Goal: Register for event/course

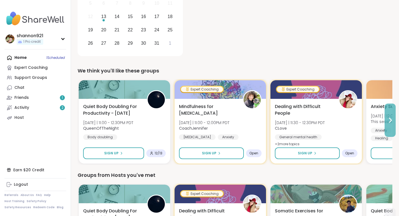
click at [318, 117] on icon at bounding box center [390, 120] width 7 height 7
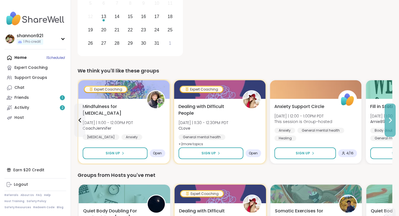
click at [318, 117] on icon at bounding box center [390, 120] width 7 height 7
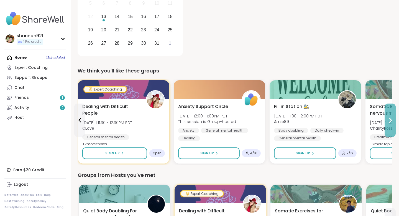
click at [318, 117] on icon at bounding box center [390, 120] width 7 height 7
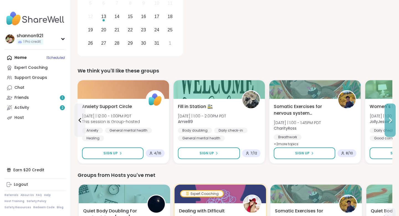
click at [318, 117] on icon at bounding box center [390, 120] width 7 height 7
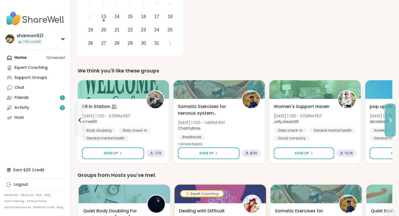
click at [318, 117] on icon at bounding box center [390, 120] width 7 height 7
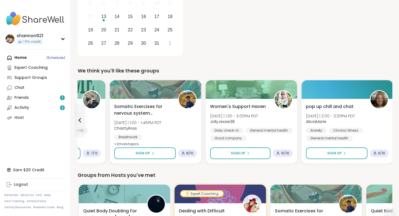
click at [318, 117] on div "pop up chill and chat [DATE] | 2:00 - 3:30PM PDT AliciaMarie Anxiety Chronic Il…" at bounding box center [346, 131] width 91 height 65
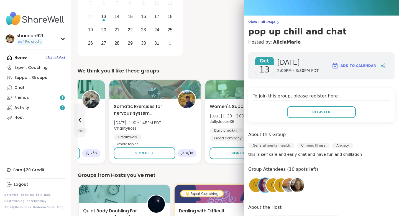
scroll to position [31, 0]
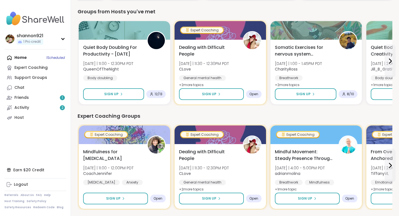
scroll to position [282, 0]
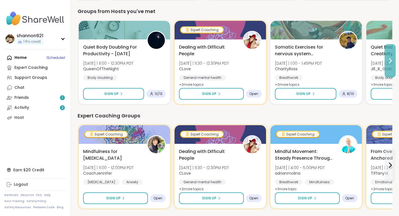
click at [318, 71] on button at bounding box center [390, 60] width 11 height 33
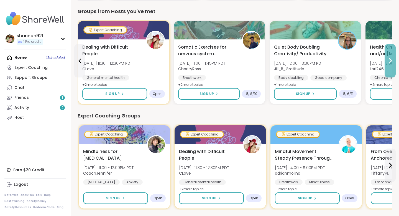
click at [318, 71] on button at bounding box center [390, 60] width 11 height 33
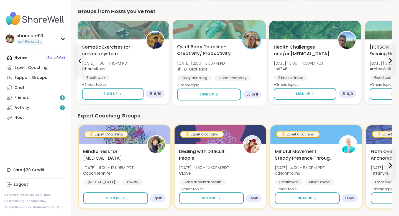
click at [247, 67] on div "Quiet Body Doubling- Creativity/ Productivity [DATE] | 2:00 - 3:30PM PDT Jill_B…" at bounding box center [219, 65] width 84 height 45
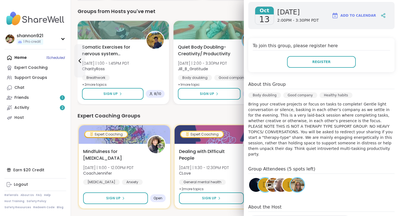
scroll to position [89, 0]
click at [230, 116] on div "Expert Coaching Groups" at bounding box center [235, 116] width 315 height 8
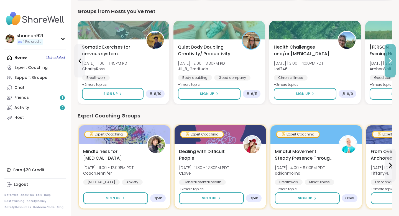
click at [318, 62] on icon at bounding box center [390, 60] width 7 height 7
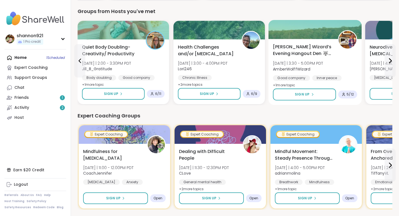
click at [318, 62] on div "[PERSON_NAME] Wizard’s Evening Hangout Den 🐺🪄 [DATE] | 3:30 - 5:00PM PDT AmberW…" at bounding box center [315, 65] width 84 height 45
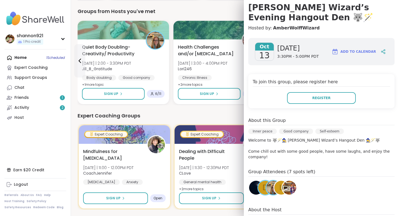
scroll to position [40, 0]
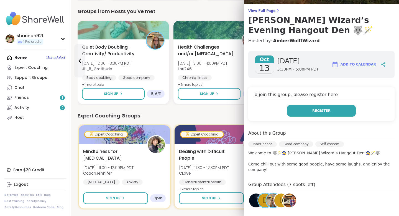
click at [318, 107] on button "Register" at bounding box center [321, 111] width 69 height 12
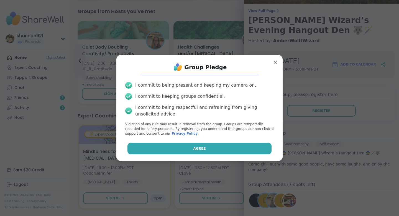
click at [208, 152] on button "Agree" at bounding box center [199, 148] width 144 height 12
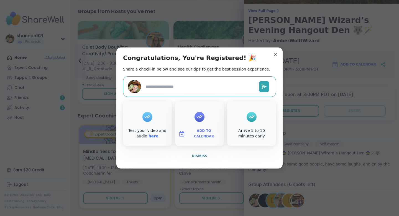
click at [208, 152] on button "Dismiss" at bounding box center [199, 156] width 153 height 12
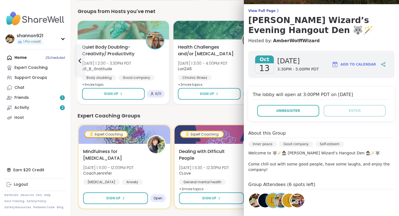
click at [210, 112] on div "Expert Coaching Groups" at bounding box center [235, 116] width 315 height 8
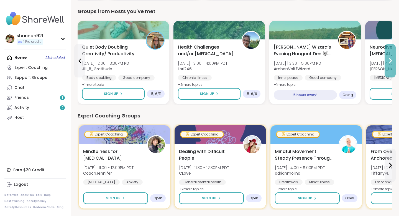
click at [318, 74] on button at bounding box center [390, 60] width 11 height 33
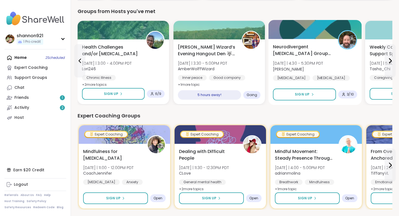
click at [318, 56] on div "Neurodivergent [MEDICAL_DATA] Group - [DATE] [DATE] | 4:30 - 5:30PM PDT [PERSON…" at bounding box center [315, 65] width 84 height 45
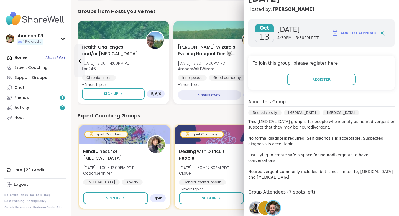
scroll to position [121, 0]
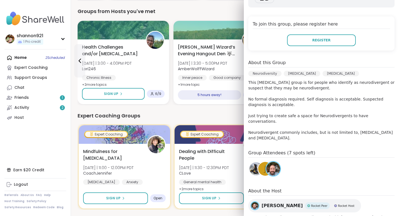
click at [240, 115] on div "Expert Coaching Groups" at bounding box center [235, 116] width 315 height 8
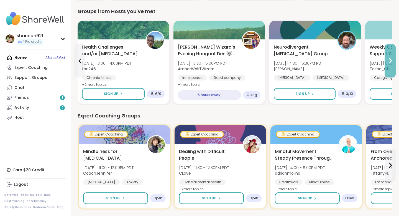
click at [318, 73] on button at bounding box center [390, 60] width 11 height 33
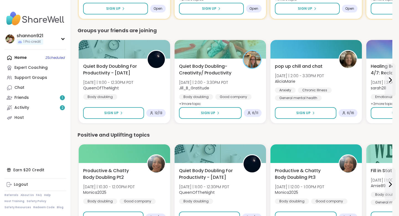
scroll to position [467, 0]
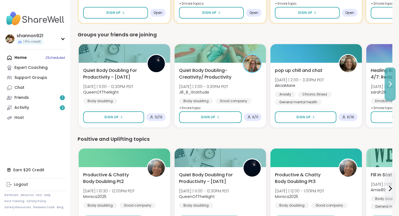
click at [318, 88] on button at bounding box center [390, 83] width 11 height 33
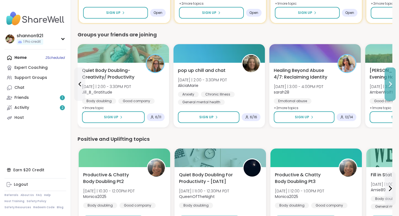
click at [318, 88] on button at bounding box center [390, 83] width 11 height 33
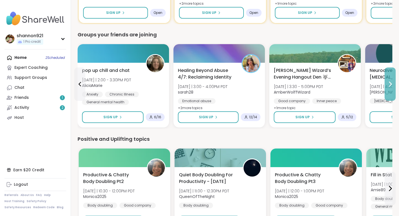
click at [318, 88] on button at bounding box center [390, 83] width 11 height 33
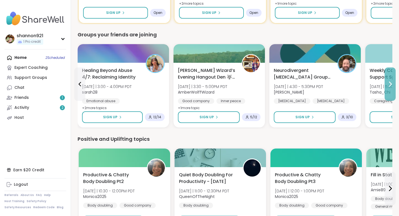
click at [318, 88] on button at bounding box center [390, 83] width 11 height 33
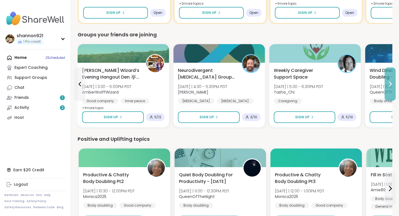
click at [318, 88] on button at bounding box center [390, 83] width 11 height 33
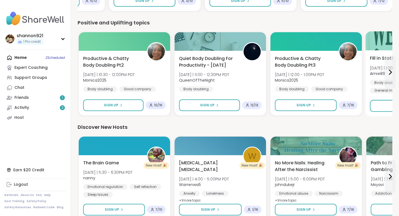
scroll to position [589, 0]
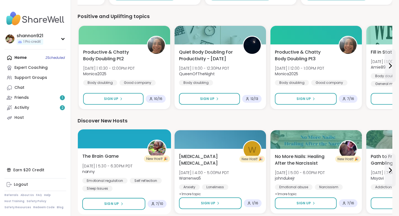
click at [139, 164] on div "The Brain Game [DATE] | 5:30 - 6:30PM PDT nanny Emotional regulation Self refle…" at bounding box center [124, 172] width 84 height 39
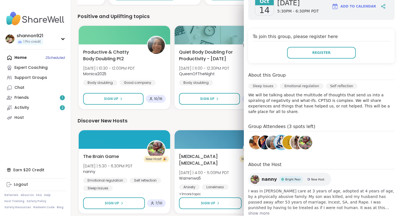
scroll to position [96, 0]
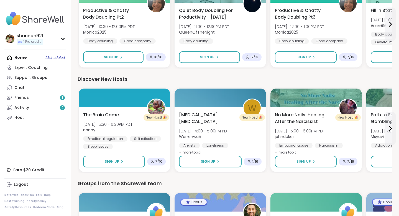
scroll to position [642, 0]
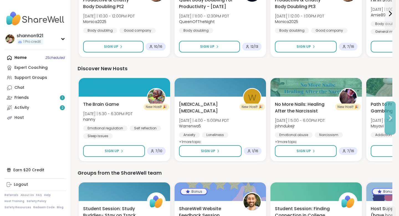
click at [318, 114] on button at bounding box center [390, 117] width 11 height 33
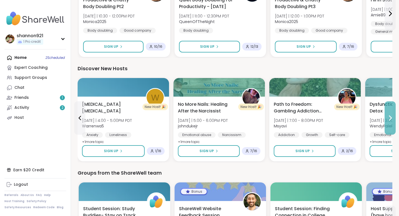
click at [318, 114] on button at bounding box center [390, 117] width 11 height 33
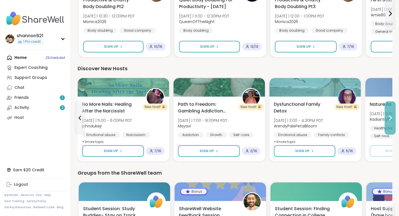
click at [318, 114] on button at bounding box center [390, 117] width 11 height 33
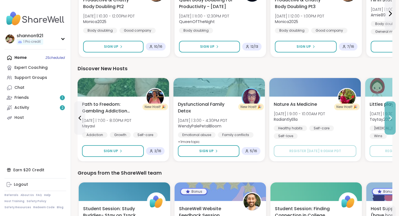
click at [318, 114] on button at bounding box center [390, 117] width 11 height 33
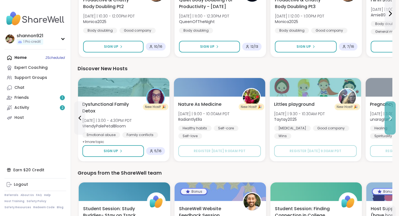
click at [318, 114] on button at bounding box center [390, 117] width 11 height 33
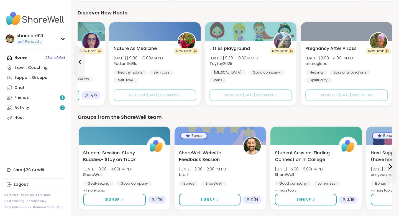
scroll to position [716, 0]
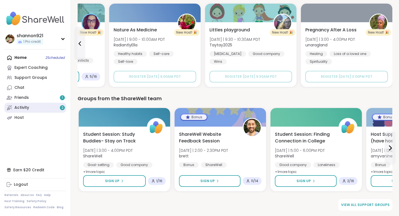
click at [42, 108] on link "Activity 2" at bounding box center [35, 107] width 62 height 10
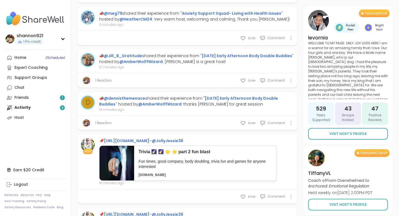
scroll to position [253, 0]
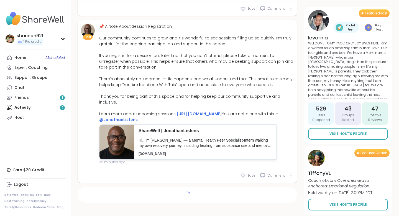
type textarea "*"
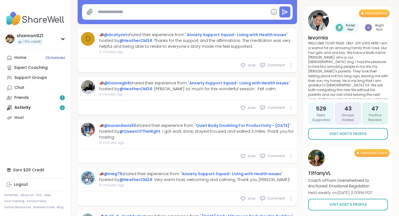
scroll to position [0, 0]
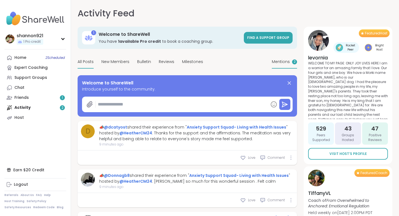
click at [286, 61] on span "Mentions" at bounding box center [281, 62] width 18 height 6
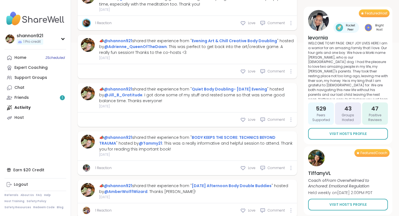
scroll to position [196, 0]
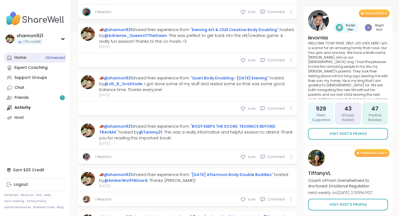
click at [41, 60] on link "Home 2 Scheduled" at bounding box center [35, 58] width 62 height 10
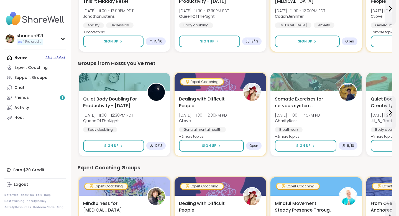
scroll to position [235, 0]
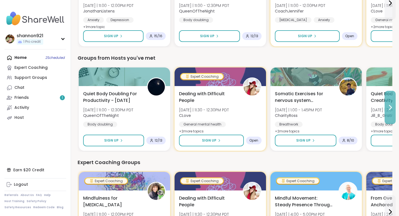
click at [318, 107] on icon at bounding box center [390, 107] width 7 height 7
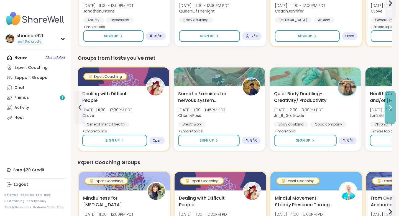
click at [318, 107] on icon at bounding box center [390, 107] width 7 height 7
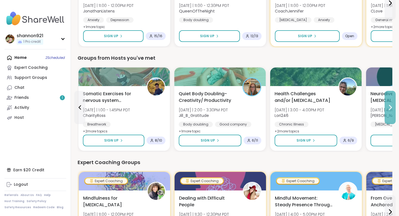
click at [318, 107] on icon at bounding box center [390, 107] width 7 height 7
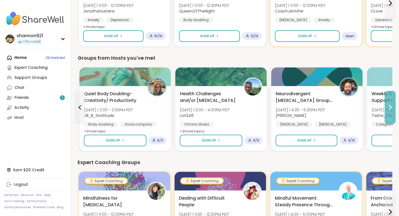
click at [318, 107] on icon at bounding box center [390, 107] width 7 height 7
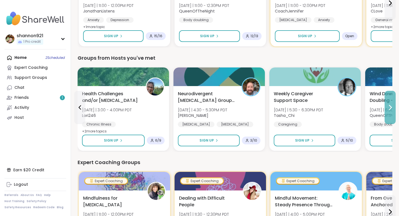
click at [318, 107] on icon at bounding box center [390, 107] width 7 height 7
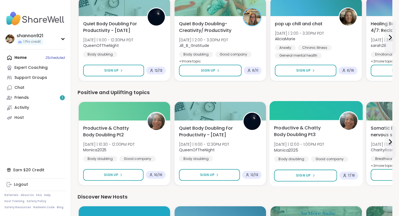
scroll to position [571, 0]
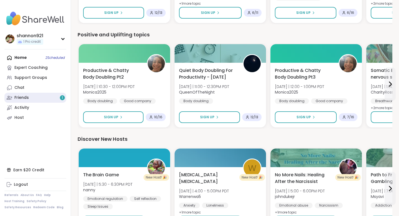
click at [35, 99] on link "Friends 1" at bounding box center [35, 98] width 62 height 10
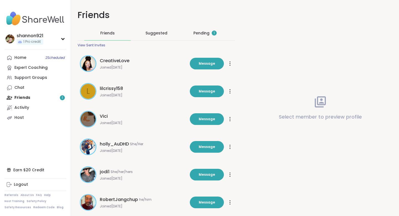
click at [194, 33] on div "Pending 1" at bounding box center [204, 33] width 23 height 6
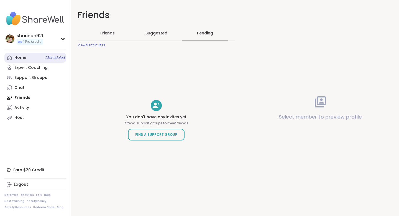
click at [22, 59] on div "Home 2 Scheduled" at bounding box center [20, 58] width 12 height 6
